Goal: Find specific page/section: Find specific page/section

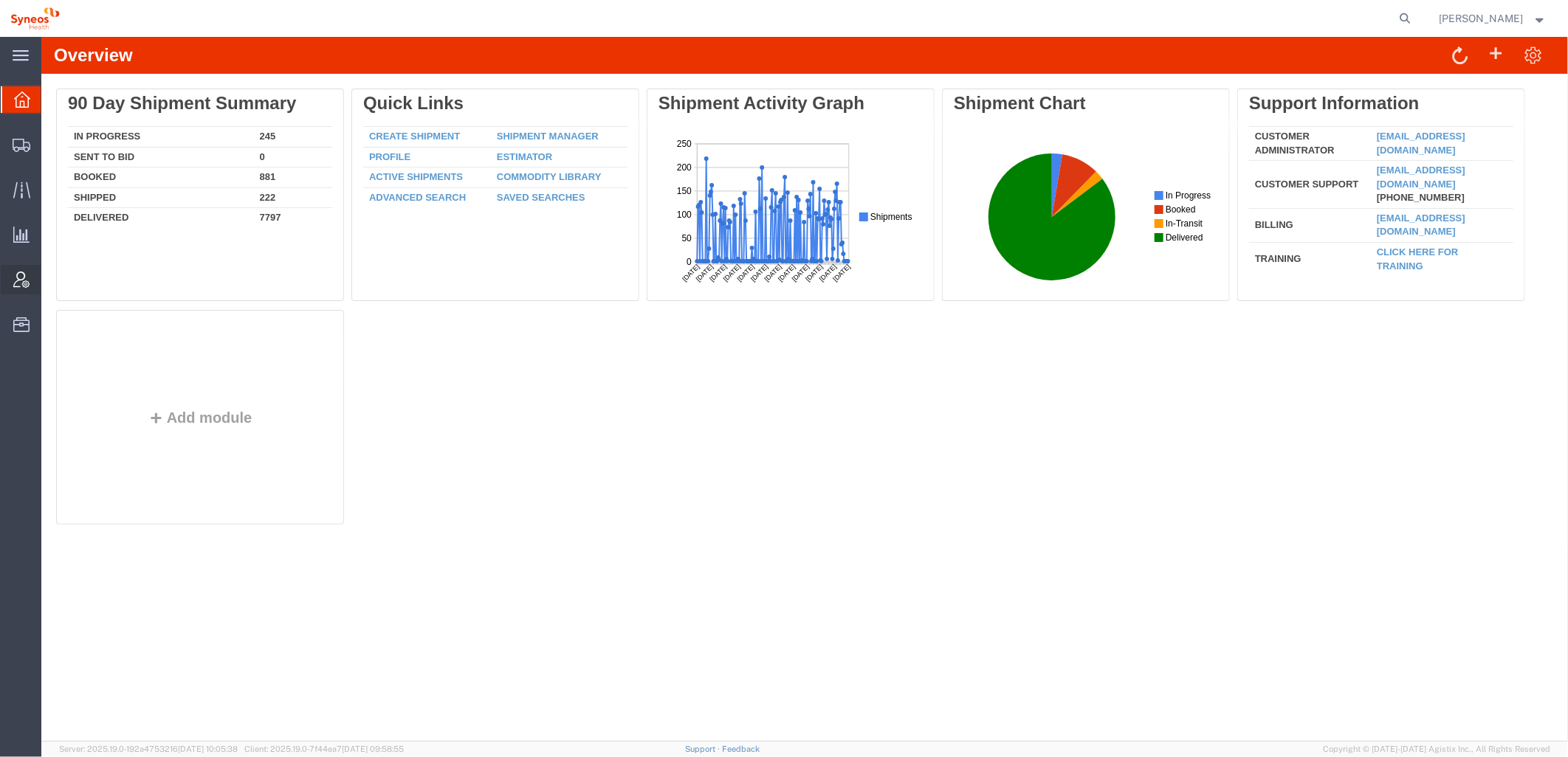
click at [19, 281] on icon at bounding box center [21, 279] width 16 height 16
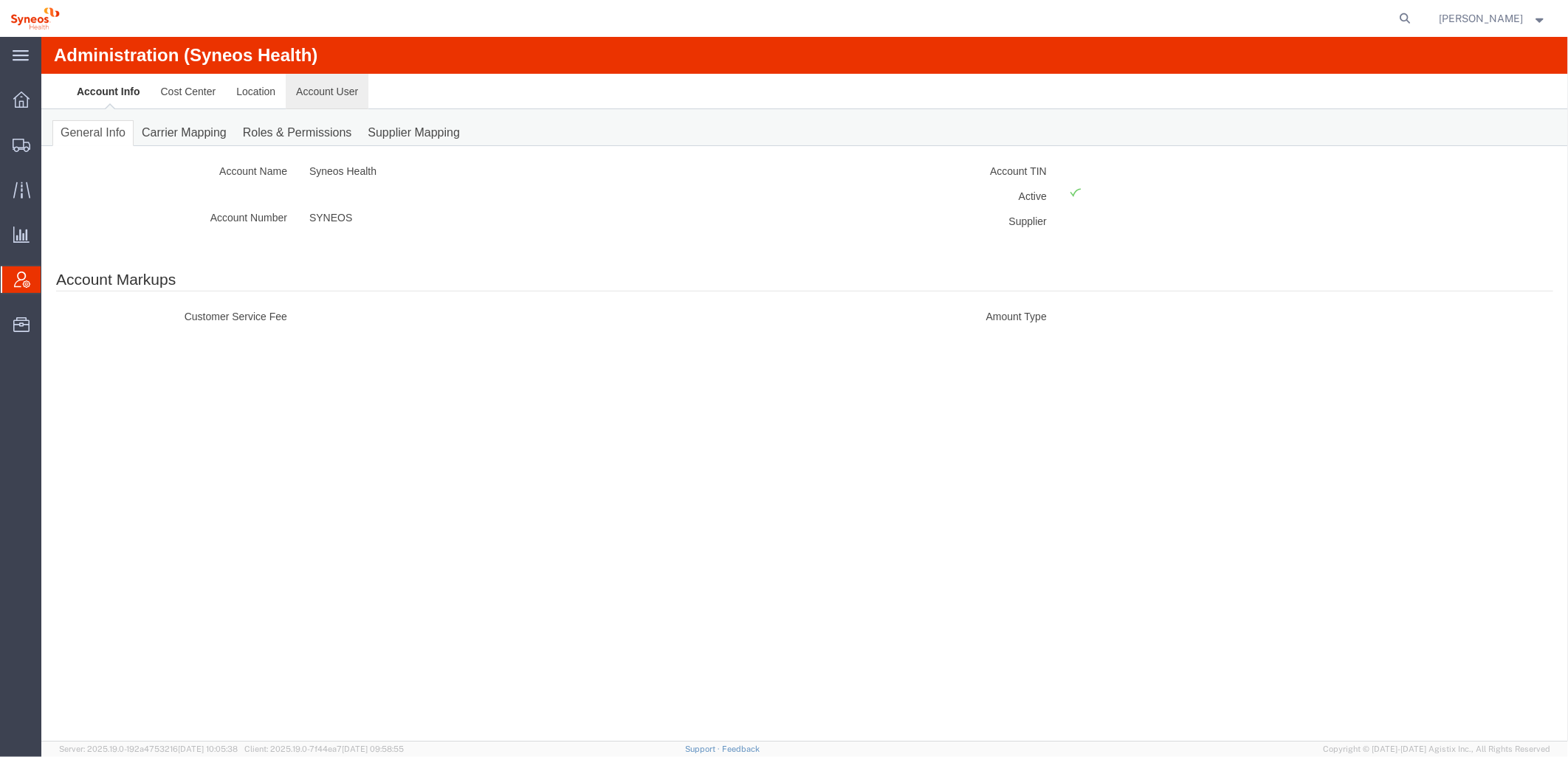
click at [332, 84] on link "Account User" at bounding box center [326, 90] width 83 height 35
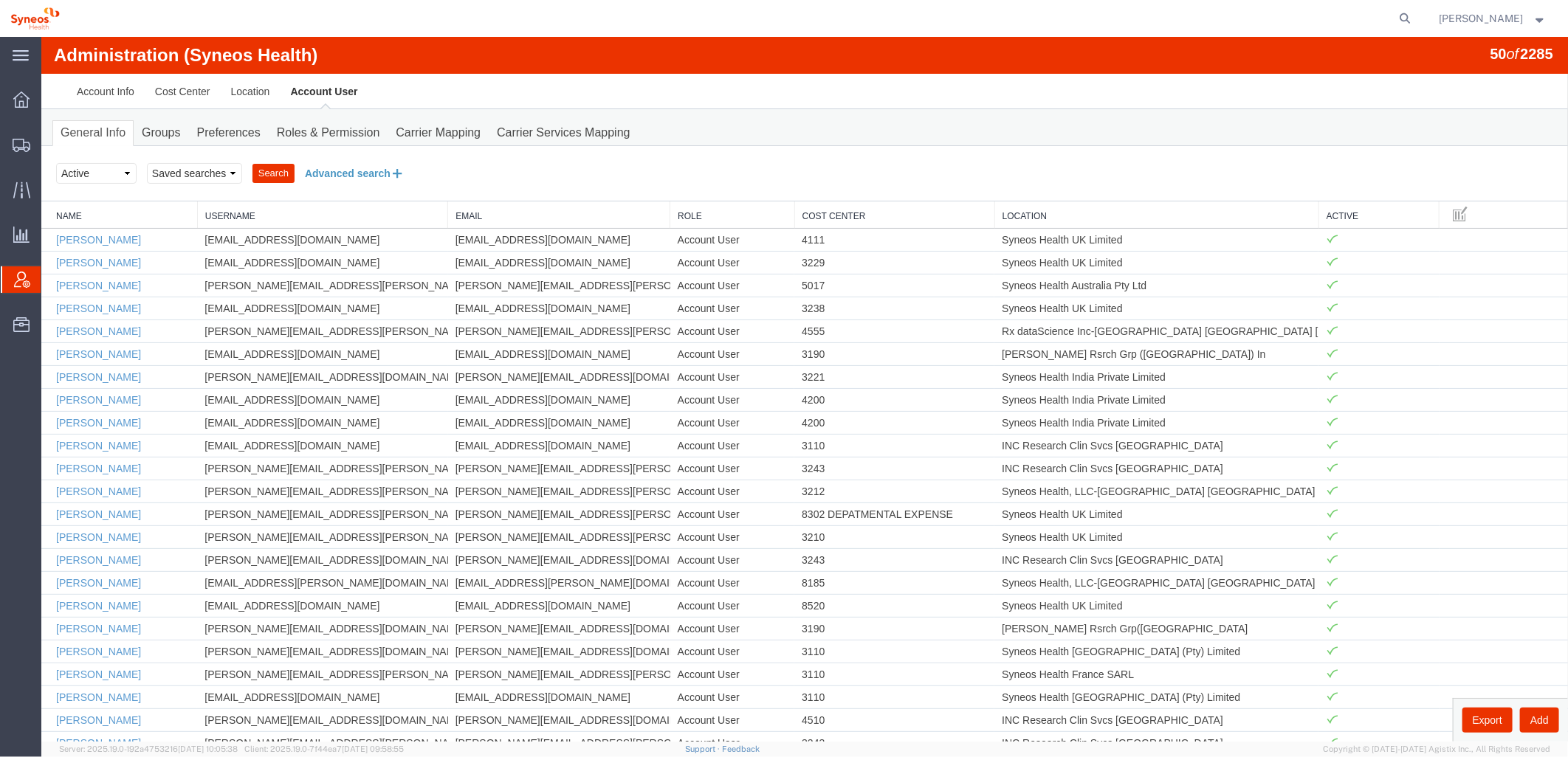
click at [348, 173] on button "Advanced search" at bounding box center [354, 172] width 120 height 25
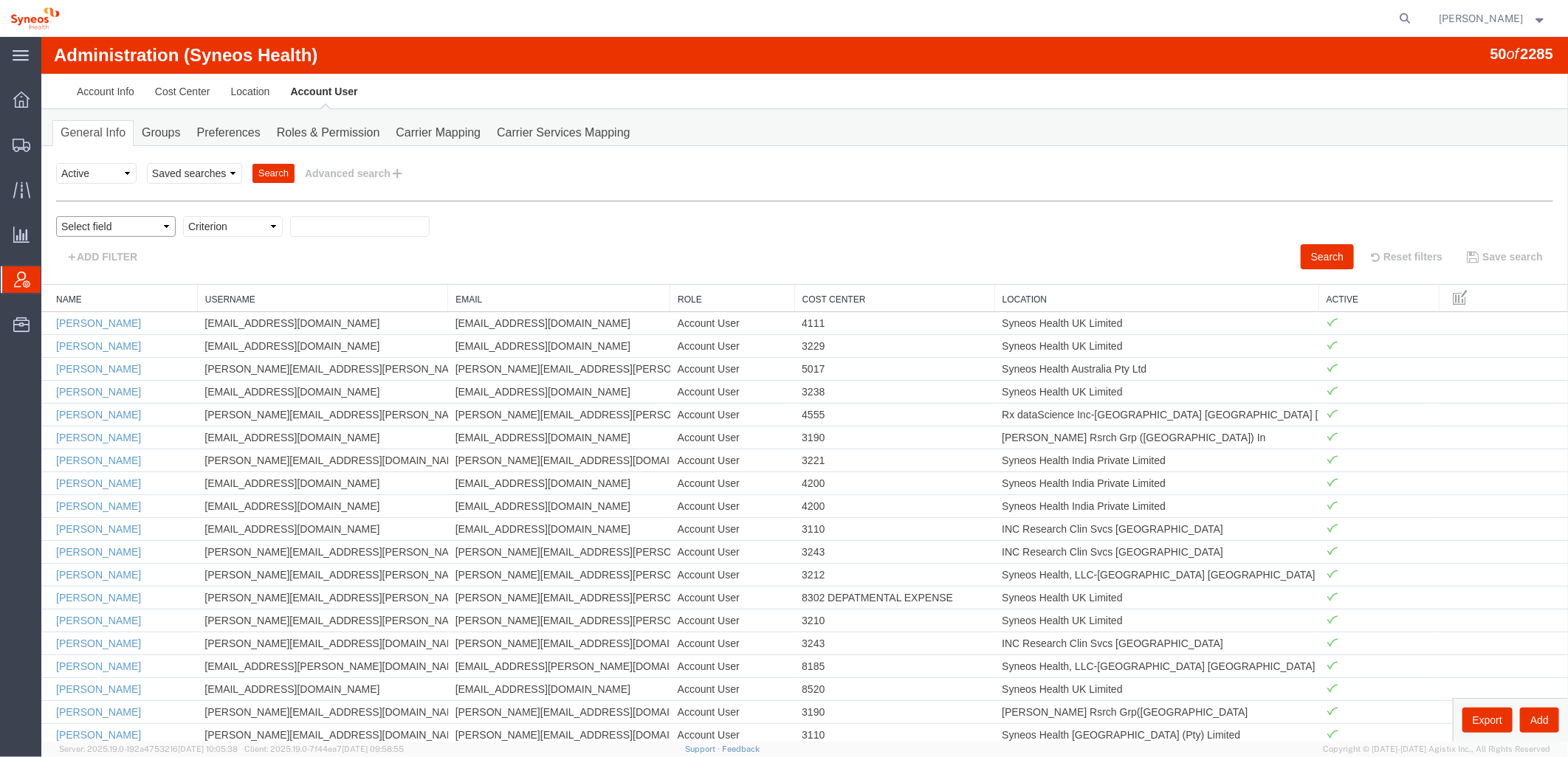
click at [128, 225] on select "Select field Cost Center Email Location Name Role Username" at bounding box center [115, 226] width 120 height 21
click at [55, 216] on select "Select field Cost Center Email Location Name Role Username" at bounding box center [115, 226] width 120 height 21
click at [196, 227] on select "Criterion contains does not contain is is blank is not blank starts with" at bounding box center [232, 226] width 100 height 21
select select "contains"
click at [182, 216] on select "Criterion contains does not contain is is blank is not blank starts with" at bounding box center [232, 226] width 100 height 21
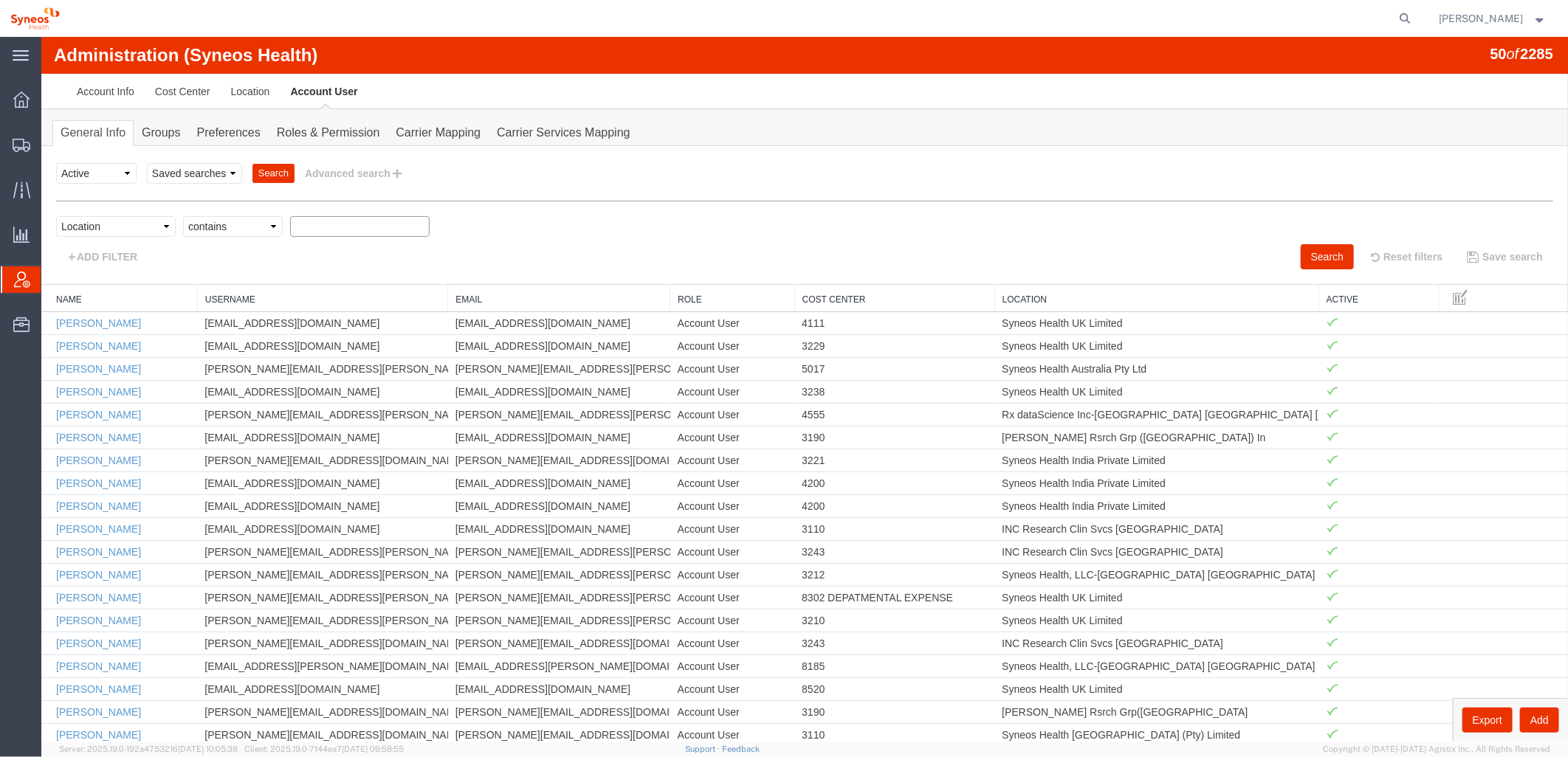
click at [320, 223] on input "text" at bounding box center [359, 226] width 140 height 21
type input "zdnu"
click at [1304, 250] on button "Search" at bounding box center [1327, 256] width 54 height 25
